Goal: Task Accomplishment & Management: Use online tool/utility

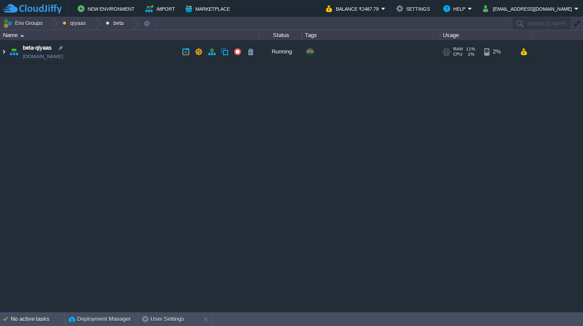
click at [6, 53] on img at bounding box center [3, 51] width 7 height 23
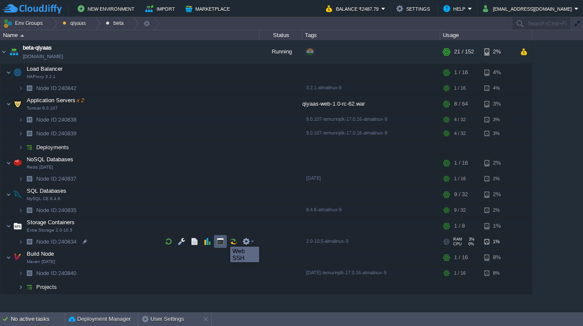
click at [224, 239] on button "button" at bounding box center [220, 241] width 8 height 8
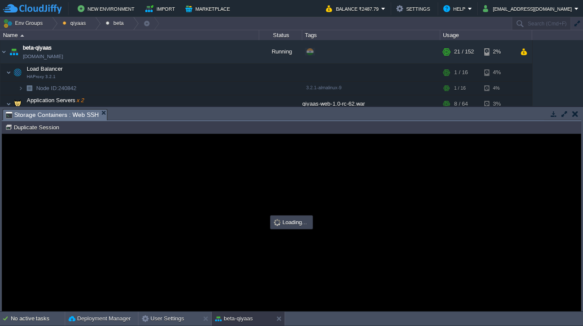
type input "#000000"
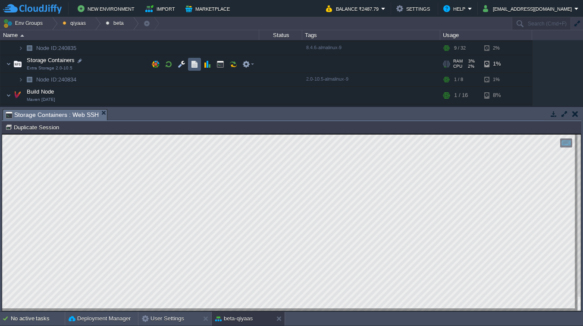
scroll to position [163, 0]
click at [181, 66] on button "button" at bounding box center [182, 63] width 8 height 8
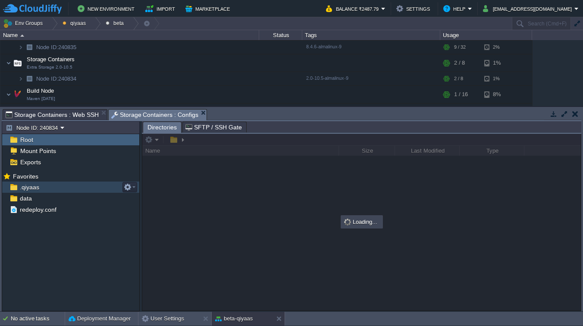
click at [37, 190] on span ".qiyaas" at bounding box center [29, 187] width 22 height 8
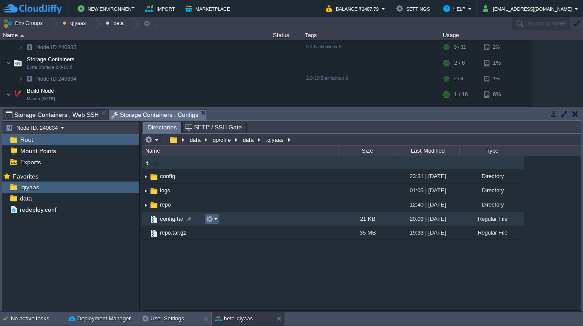
click at [215, 222] on em at bounding box center [212, 219] width 12 height 8
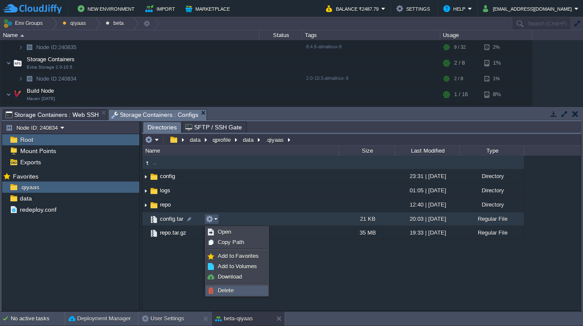
click at [229, 292] on span "Delete" at bounding box center [226, 290] width 16 height 6
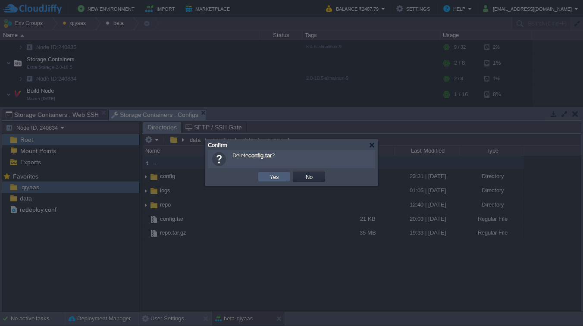
click at [271, 179] on button "Yes" at bounding box center [274, 177] width 15 height 8
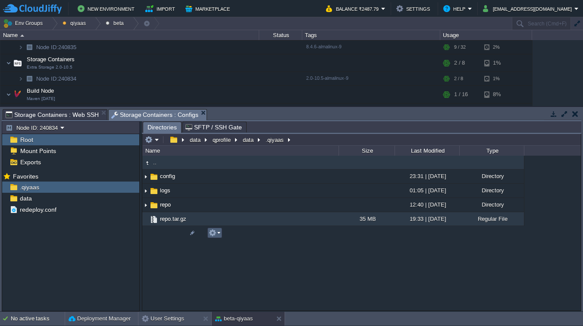
click at [217, 235] on em at bounding box center [215, 233] width 12 height 8
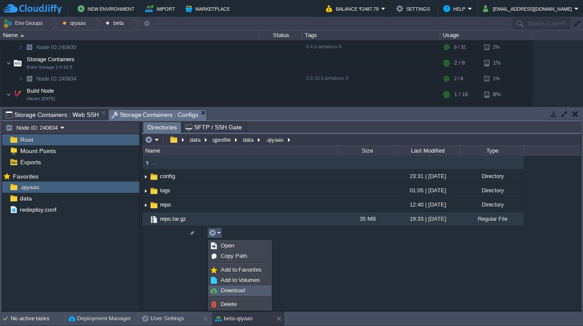
click at [227, 295] on li "Download" at bounding box center [240, 290] width 62 height 10
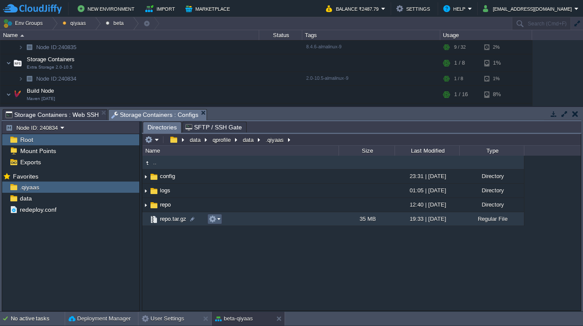
click at [217, 217] on em at bounding box center [215, 219] width 12 height 8
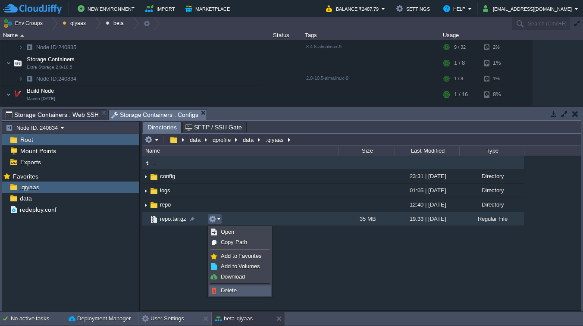
click at [228, 291] on span "Delete" at bounding box center [229, 290] width 16 height 6
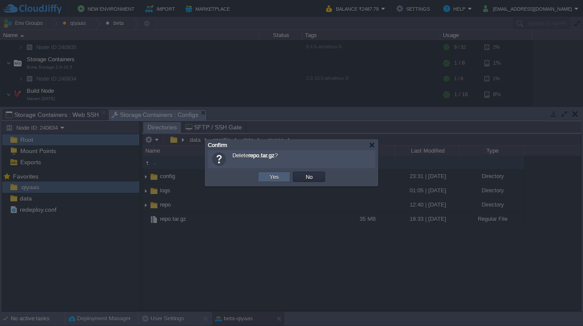
click at [281, 175] on td "Yes" at bounding box center [274, 177] width 32 height 10
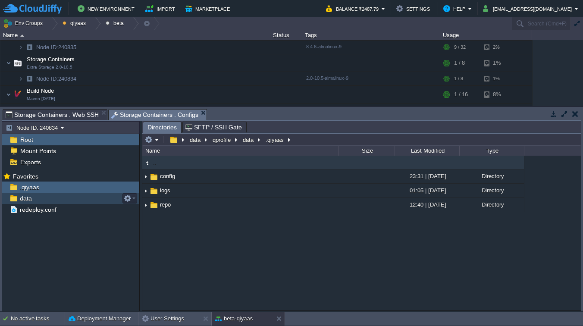
click at [22, 197] on span "data" at bounding box center [25, 198] width 15 height 8
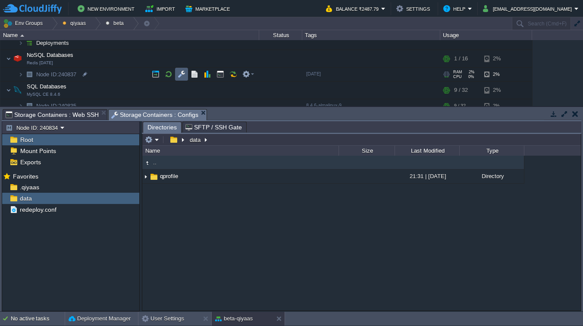
scroll to position [122, 0]
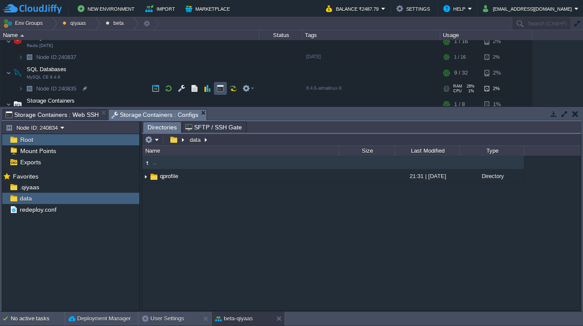
click at [218, 91] on button "button" at bounding box center [220, 88] width 8 height 8
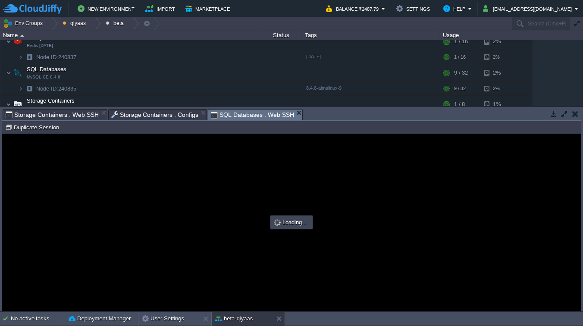
scroll to position [0, 0]
type input "#000000"
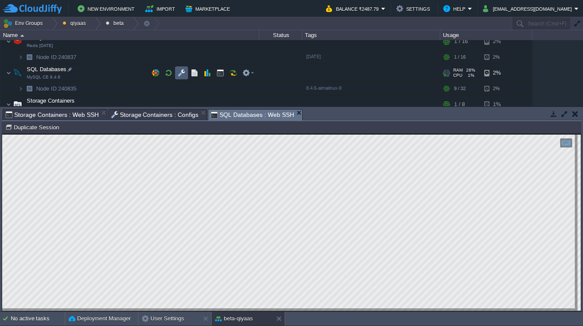
click at [181, 73] on button "button" at bounding box center [182, 73] width 8 height 8
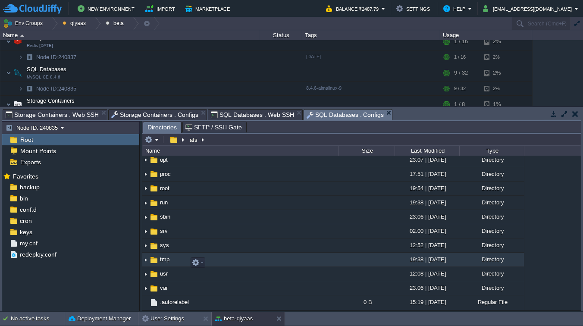
scroll to position [191, 0]
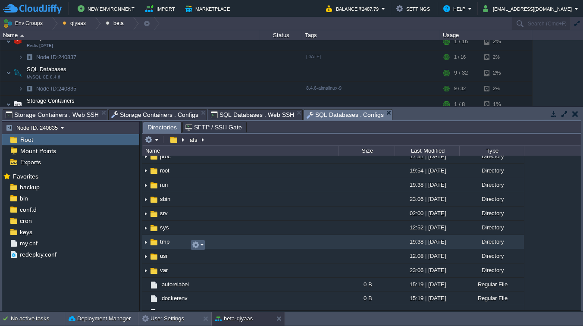
click at [196, 247] on button "button" at bounding box center [196, 245] width 8 height 8
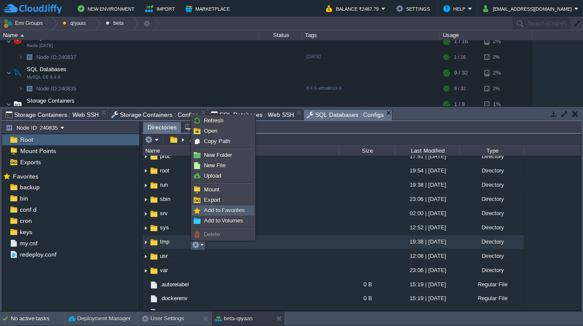
click at [216, 210] on span "Add to Favorites" at bounding box center [224, 210] width 41 height 6
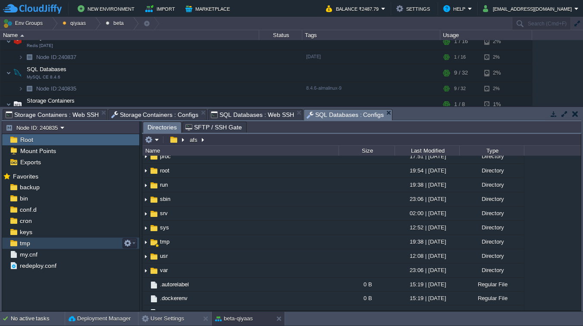
click at [31, 243] on span "tmp" at bounding box center [24, 243] width 13 height 8
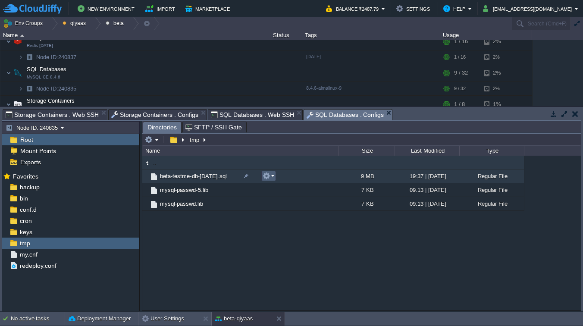
click at [269, 178] on button "button" at bounding box center [266, 176] width 8 height 8
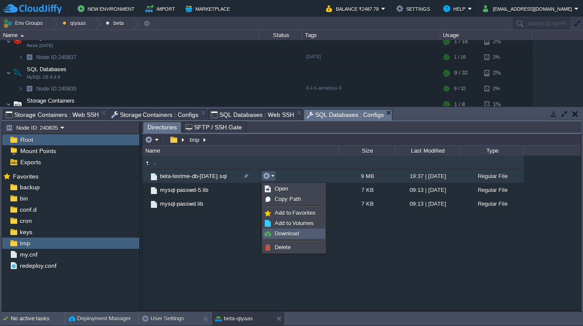
click at [284, 235] on span "Download" at bounding box center [287, 233] width 24 height 6
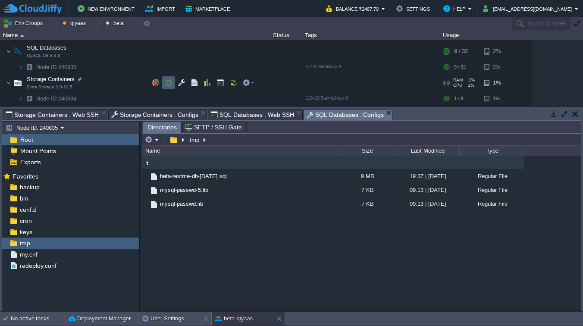
scroll to position [146, 0]
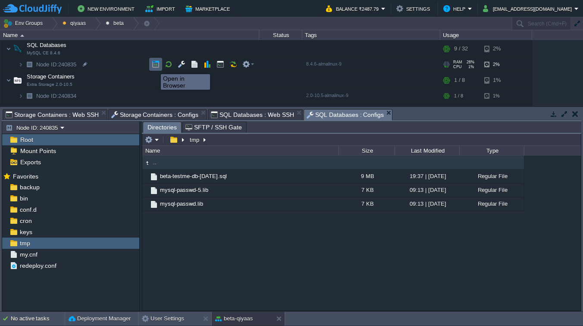
click at [154, 64] on button "button" at bounding box center [156, 64] width 8 height 8
